Goal: Task Accomplishment & Management: Manage account settings

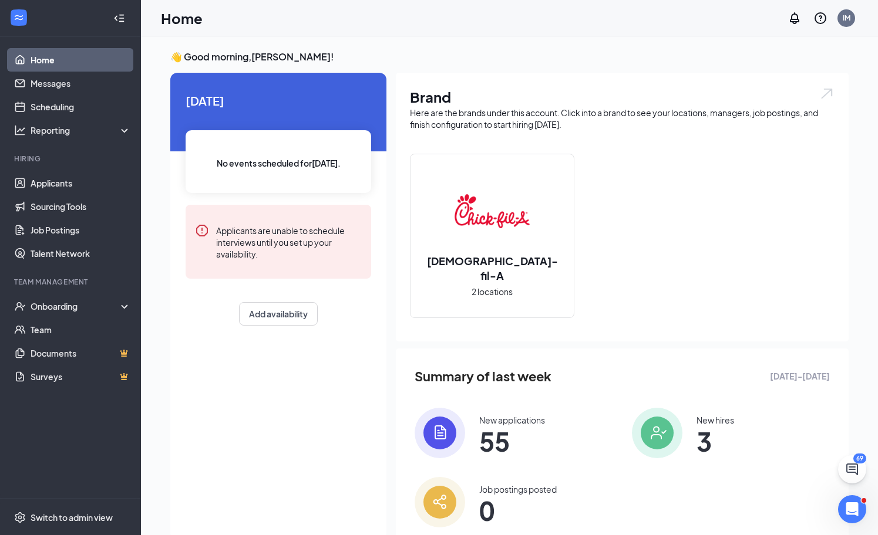
click at [89, 157] on div "Hiring" at bounding box center [71, 159] width 114 height 10
click at [69, 181] on link "Applicants" at bounding box center [81, 182] width 100 height 23
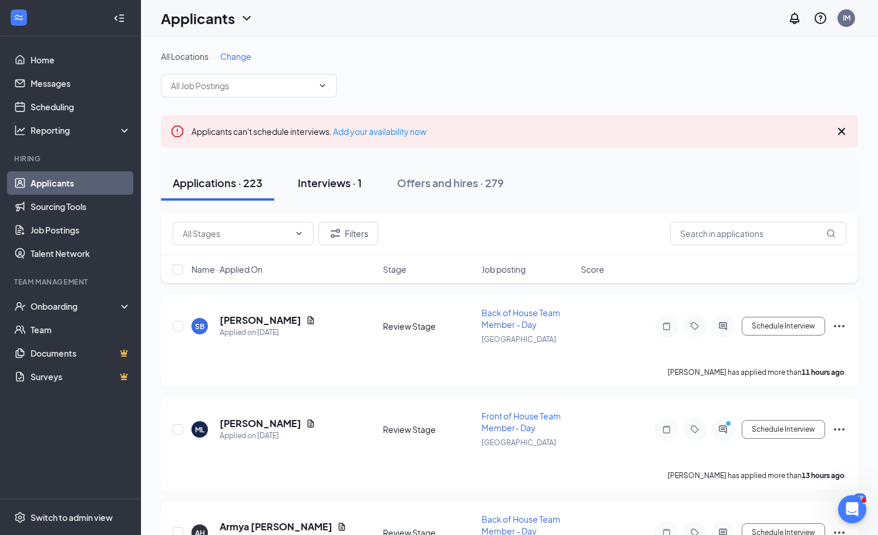
click at [345, 176] on div "Interviews · 1" at bounding box center [330, 183] width 64 height 15
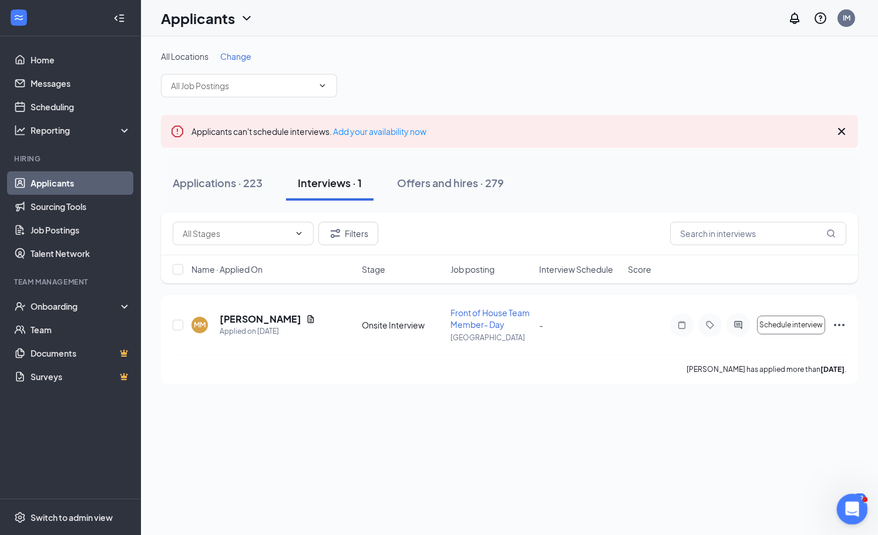
click at [846, 507] on icon "Open Intercom Messenger" at bounding box center [850, 507] width 19 height 19
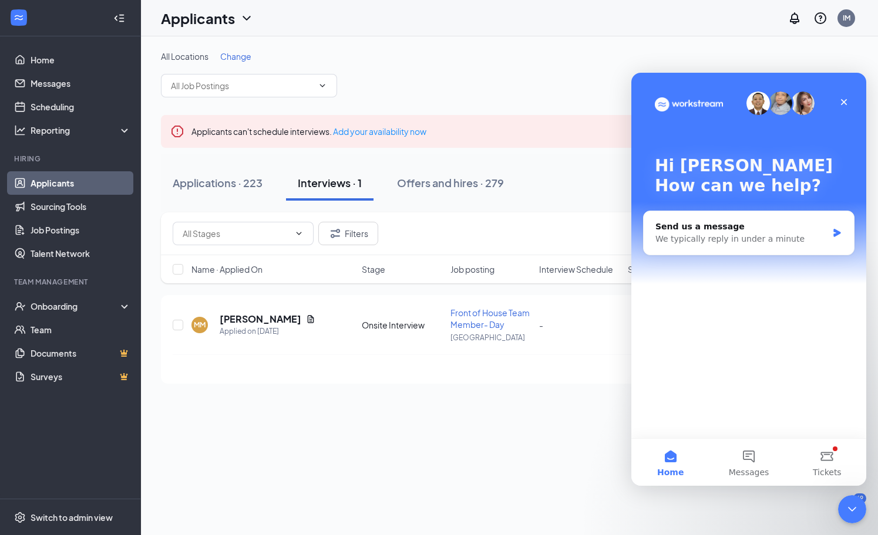
click at [755, 432] on div "Hi [PERSON_NAME] 👋 How can we help? Send us a message We typically reply in und…" at bounding box center [748, 256] width 235 height 366
click at [745, 460] on button "Messages" at bounding box center [748, 462] width 78 height 47
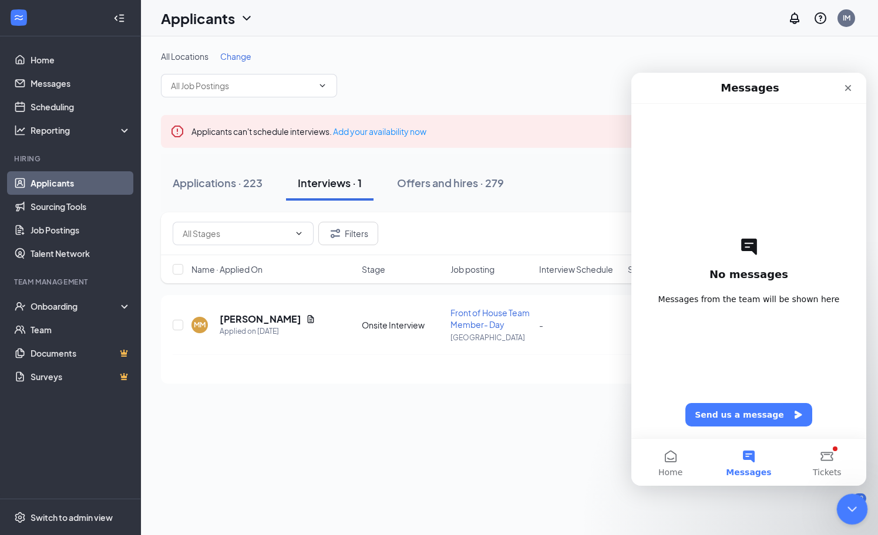
click at [841, 507] on div "Close Intercom Messenger" at bounding box center [850, 508] width 28 height 28
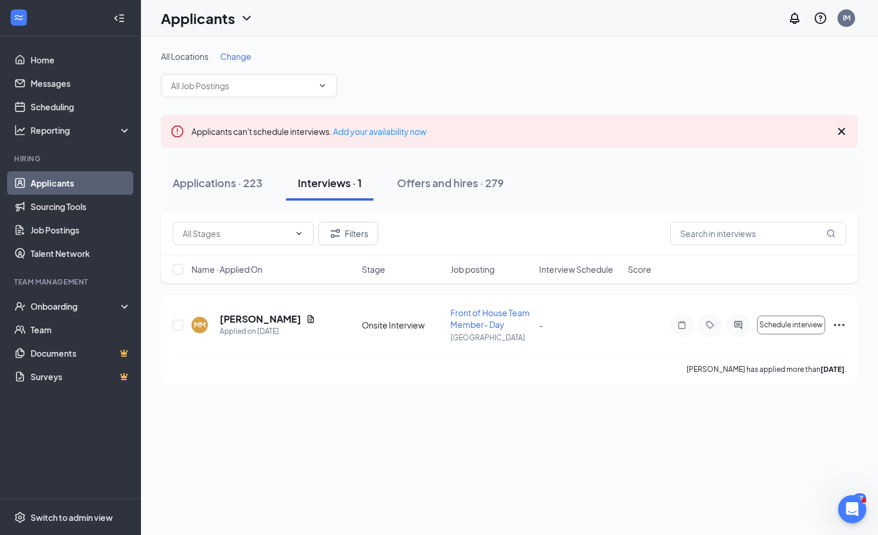
click at [862, 495] on body "Home Messages Scheduling Reporting Hiring Applicants Sourcing Tools Job Posting…" at bounding box center [439, 267] width 878 height 535
drag, startPoint x: 857, startPoint y: 504, endPoint x: 459, endPoint y: 460, distance: 400.3
click at [836, 494] on html at bounding box center [850, 508] width 28 height 28
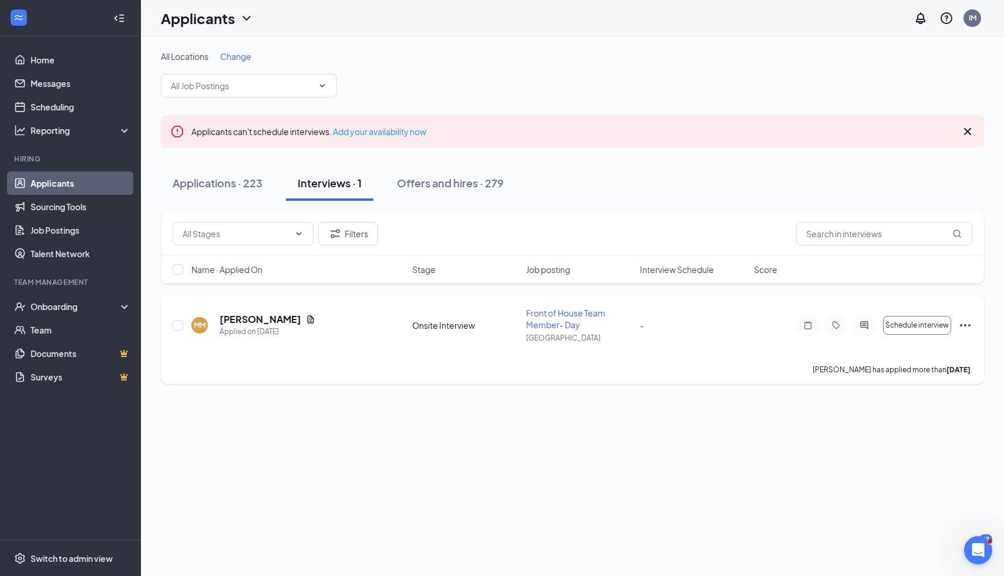
click at [865, 329] on icon "ActiveChat" at bounding box center [864, 324] width 14 height 9
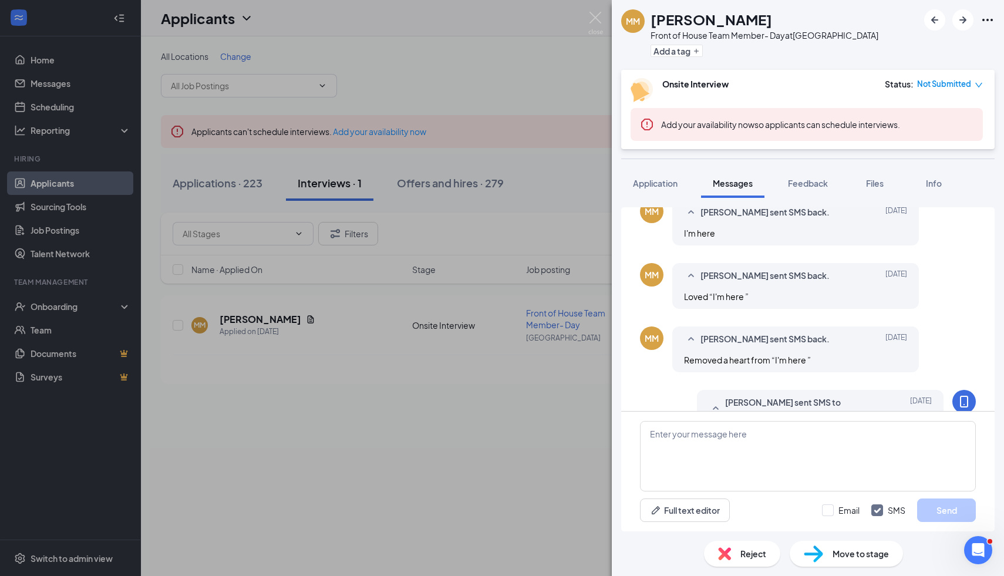
scroll to position [456, 0]
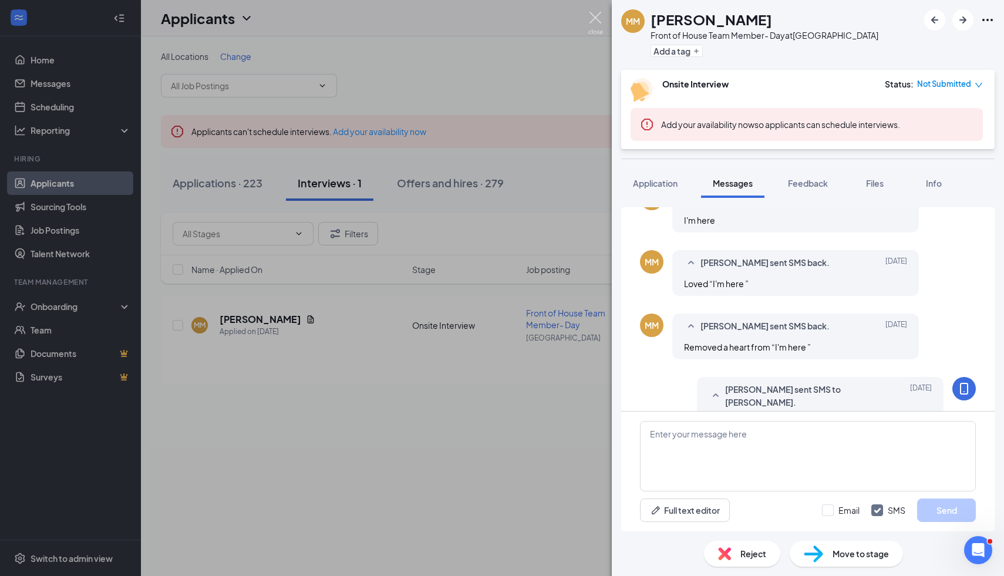
click at [601, 20] on img at bounding box center [595, 23] width 15 height 23
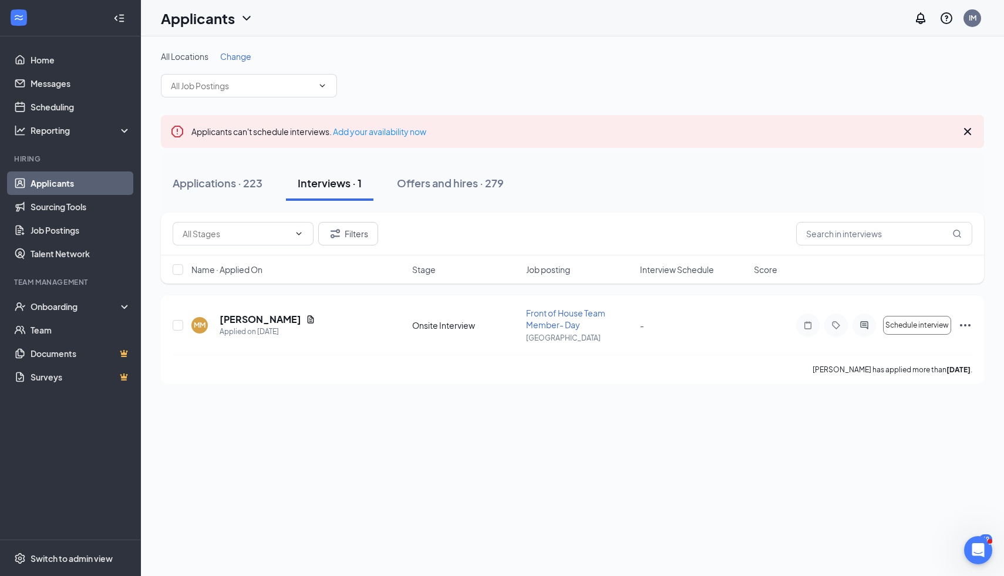
click at [89, 188] on link "Applicants" at bounding box center [81, 182] width 100 height 23
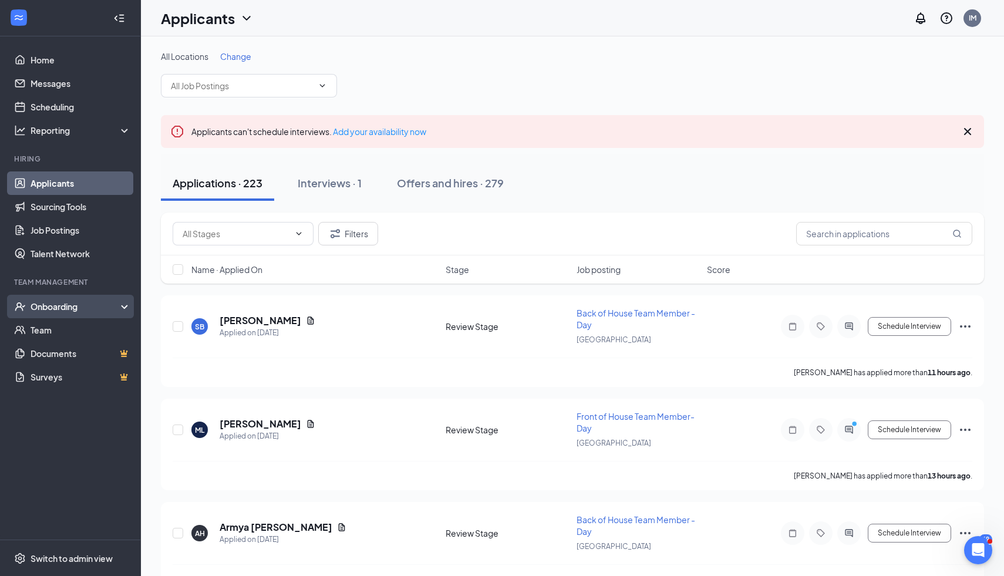
click at [48, 303] on div "Onboarding" at bounding box center [76, 307] width 90 height 12
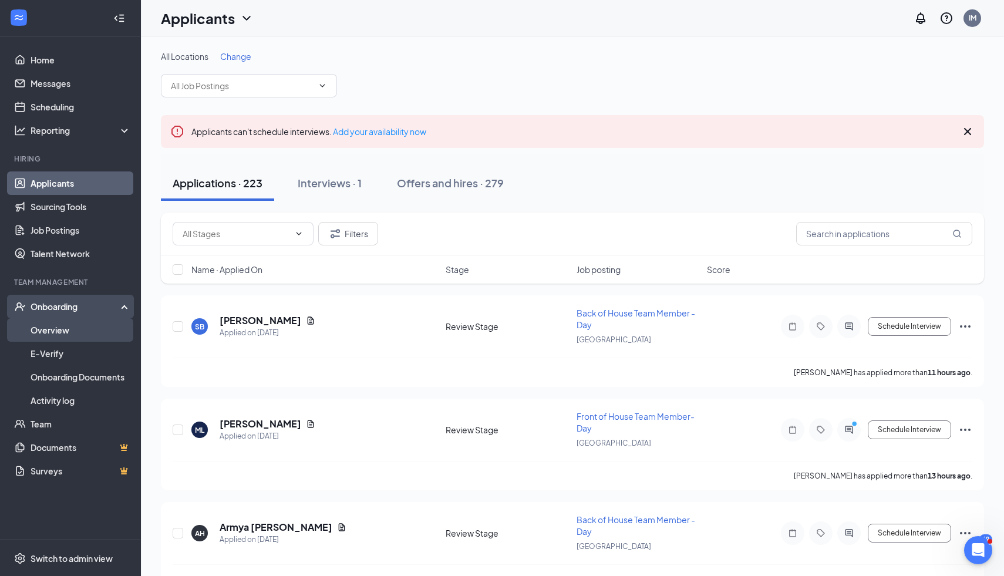
click at [52, 330] on link "Overview" at bounding box center [81, 329] width 100 height 23
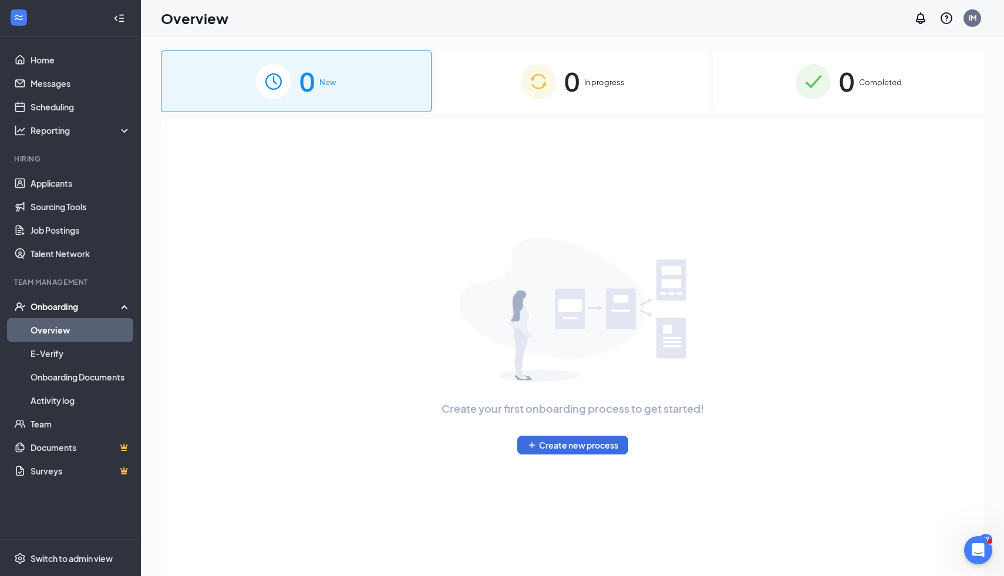
click at [501, 80] on div "0 In progress" at bounding box center [572, 81] width 271 height 62
